Goal: Transaction & Acquisition: Purchase product/service

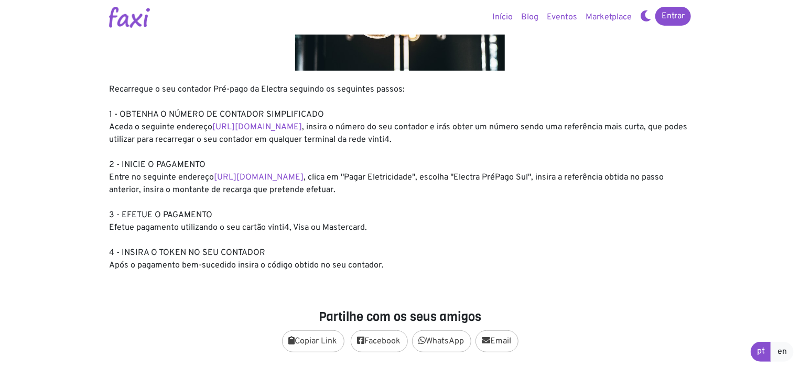
scroll to position [118, 0]
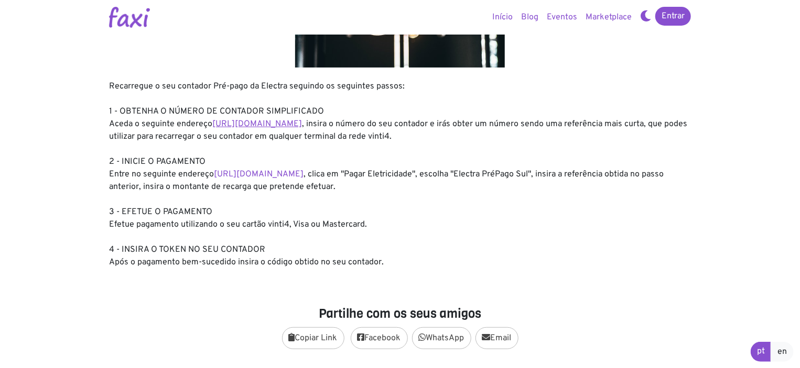
click at [263, 125] on link "https://entidadeservico.vinti4.cv/prepago" at bounding box center [257, 124] width 90 height 10
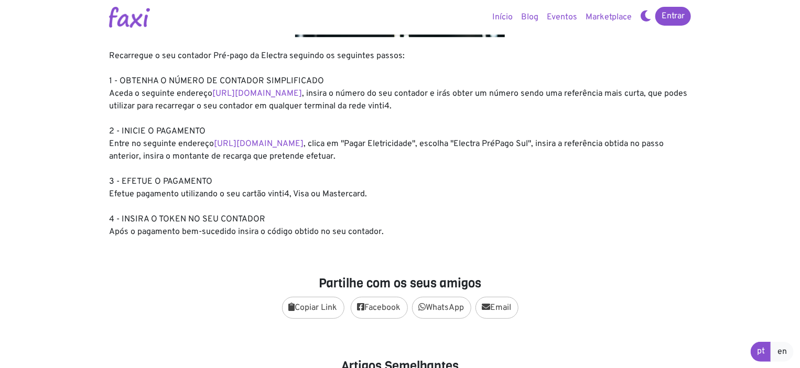
scroll to position [143, 0]
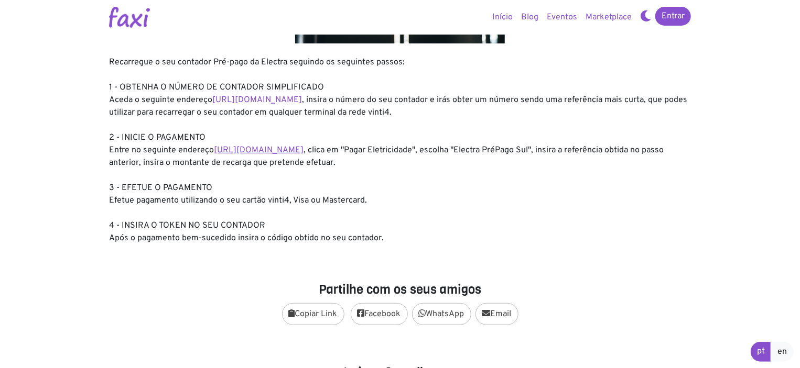
click at [298, 151] on link "https://faxi.online/bill-payment/2" at bounding box center [259, 150] width 90 height 10
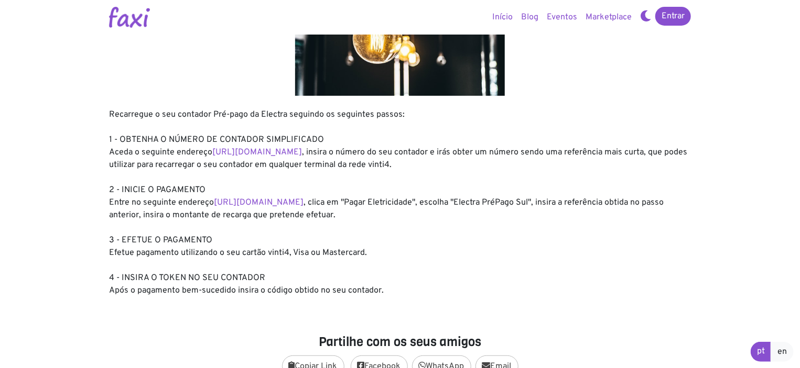
scroll to position [94, 0]
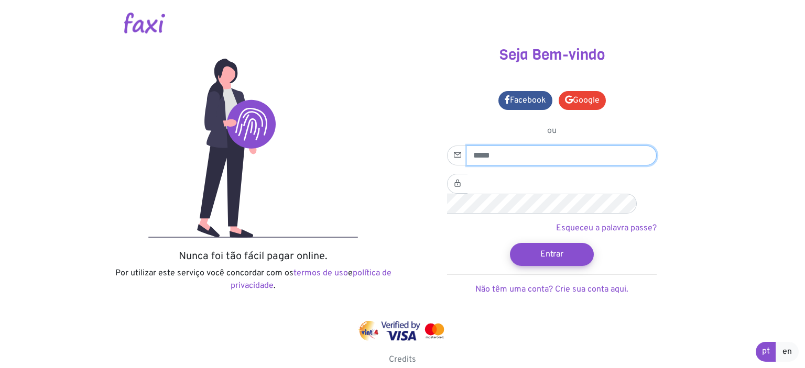
click at [497, 151] on input "email" at bounding box center [562, 156] width 190 height 20
type input "**********"
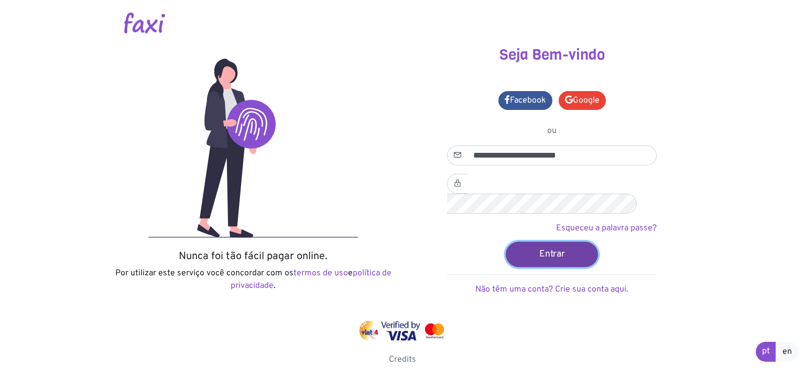
click at [557, 242] on button "Entrar" at bounding box center [552, 254] width 92 height 25
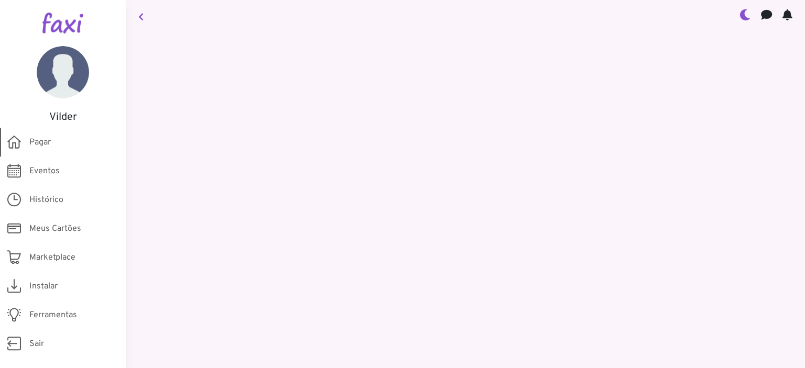
click at [26, 140] on router-link "Pagar" at bounding box center [63, 142] width 126 height 29
click at [15, 144] on icon at bounding box center [14, 142] width 14 height 20
click at [46, 138] on span "Pagar" at bounding box center [39, 142] width 21 height 13
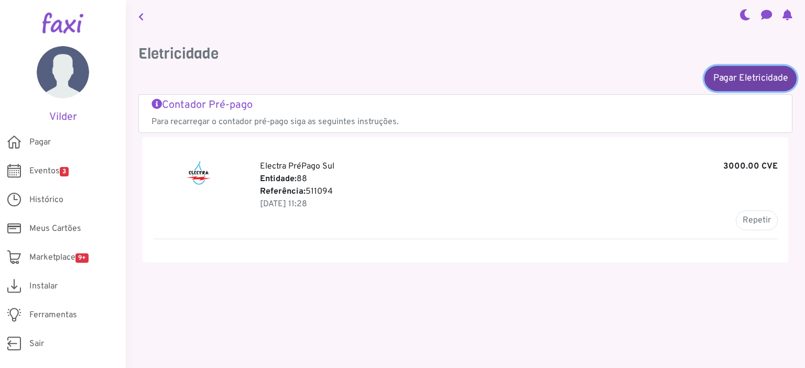
click at [727, 80] on link "Pagar Eletricidade" at bounding box center [750, 77] width 92 height 25
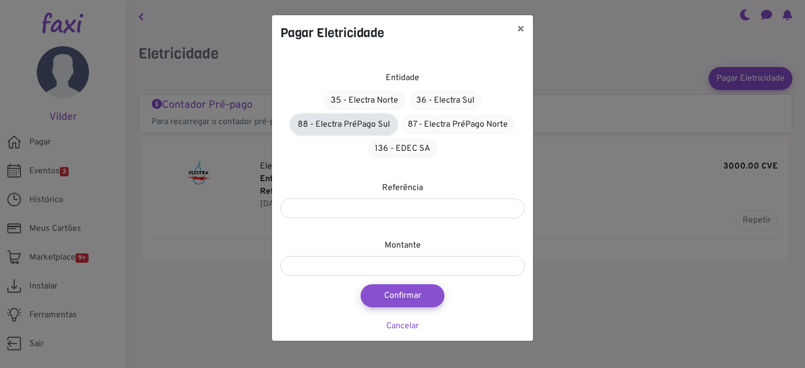
click at [360, 125] on link "88 - Electra PréPago Sul" at bounding box center [344, 125] width 106 height 20
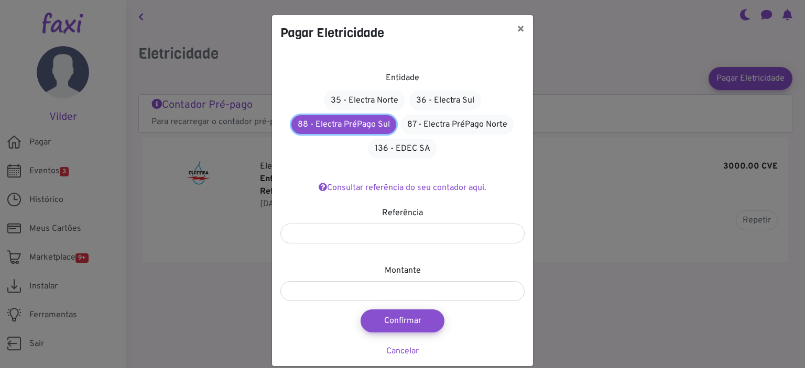
scroll to position [12, 0]
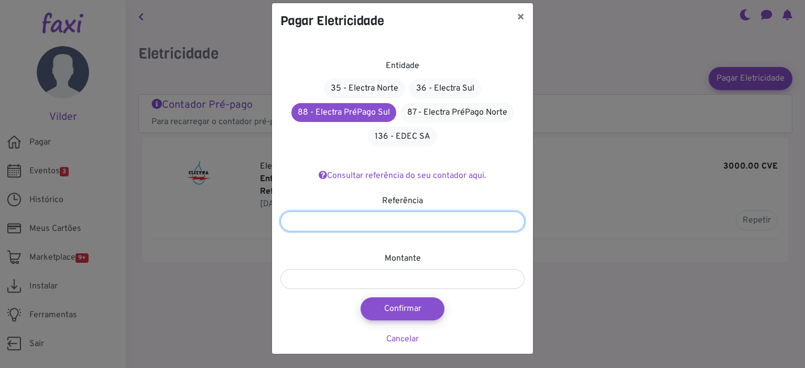
click at [433, 221] on input "number" at bounding box center [402, 222] width 244 height 20
click at [416, 222] on input "number" at bounding box center [402, 222] width 244 height 20
paste input "*******"
type input "*******"
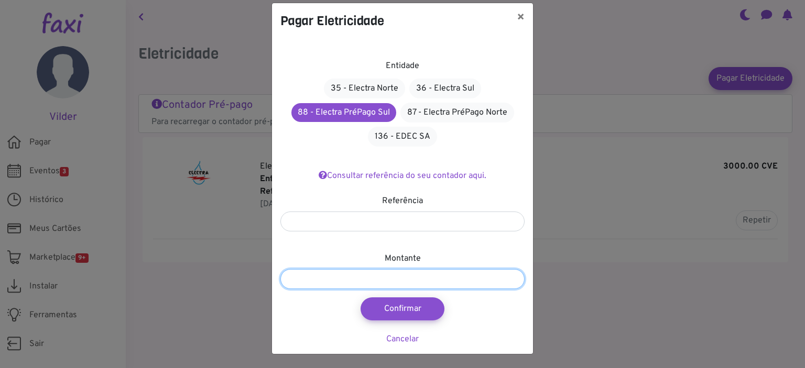
click at [413, 275] on input "number" at bounding box center [402, 279] width 244 height 20
type input "****"
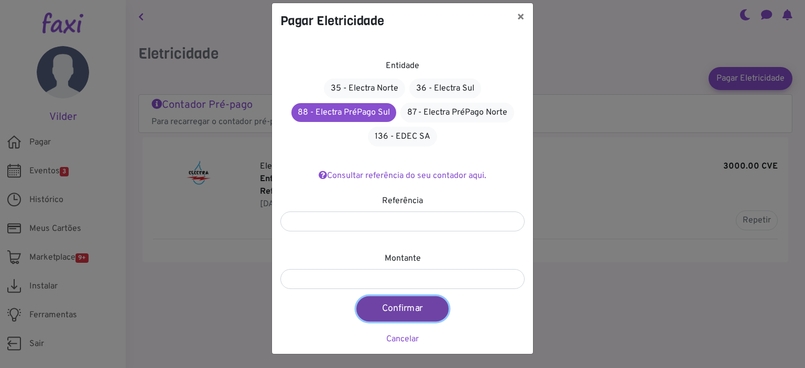
click at [410, 305] on button "Confirmar" at bounding box center [402, 309] width 92 height 25
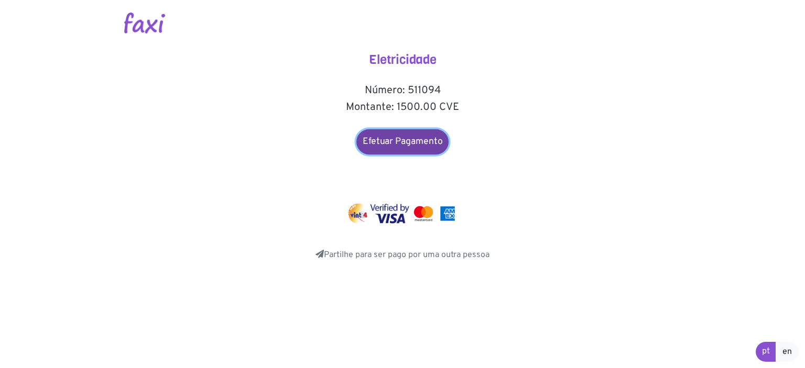
click at [401, 144] on link "Efetuar Pagamento" at bounding box center [402, 141] width 92 height 25
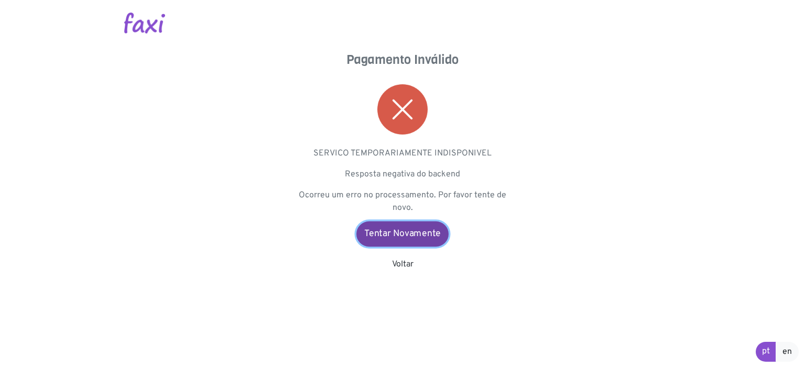
click at [384, 236] on link "Tentar Novamente" at bounding box center [402, 234] width 92 height 25
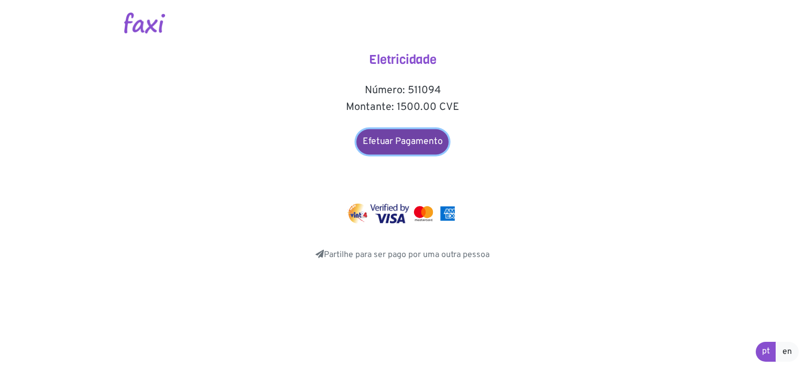
click at [411, 140] on link "Efetuar Pagamento" at bounding box center [402, 141] width 92 height 25
